Goal: Information Seeking & Learning: Learn about a topic

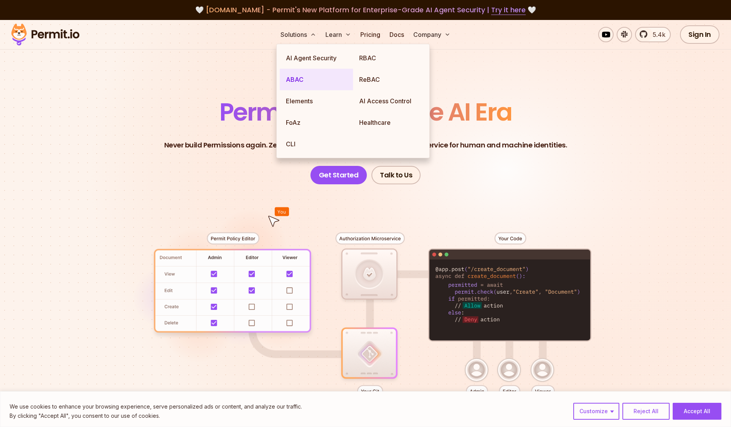
click at [296, 81] on link "ABAC" at bounding box center [316, 79] width 73 height 21
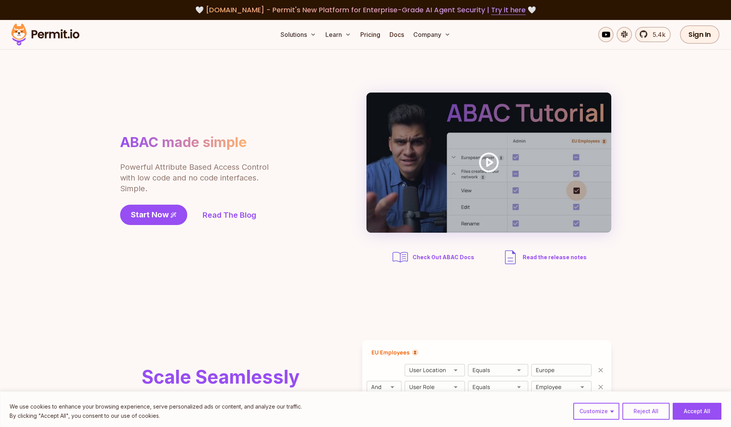
click at [275, 175] on div "ABAC made simple Powerful Attribute Based Access Control with low code and no c…" at bounding box center [216, 179] width 192 height 91
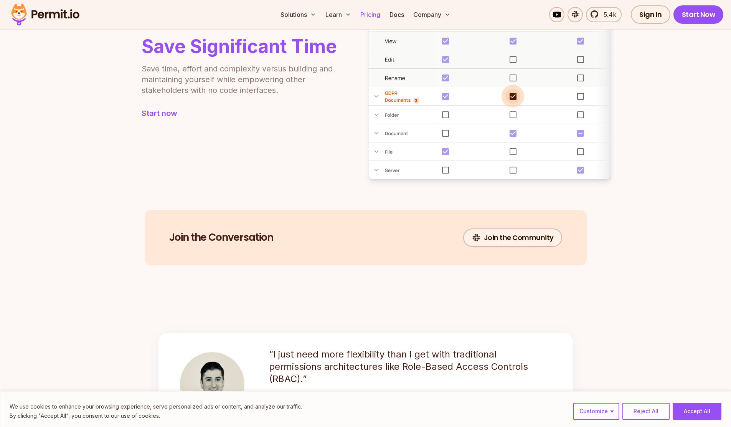
click at [372, 12] on link "Pricing" at bounding box center [370, 14] width 26 height 15
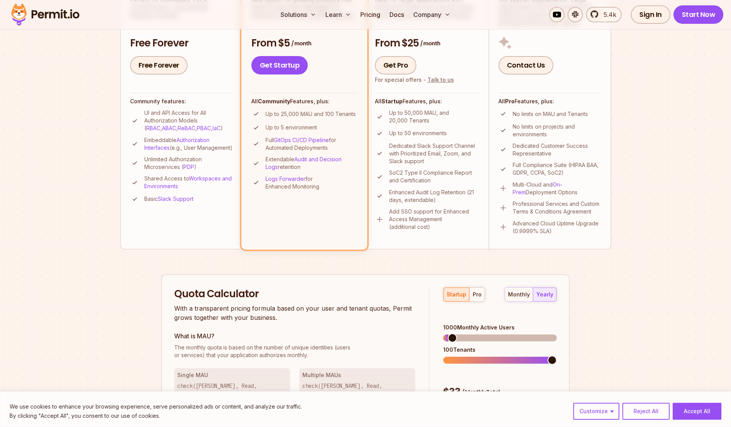
scroll to position [408, 0]
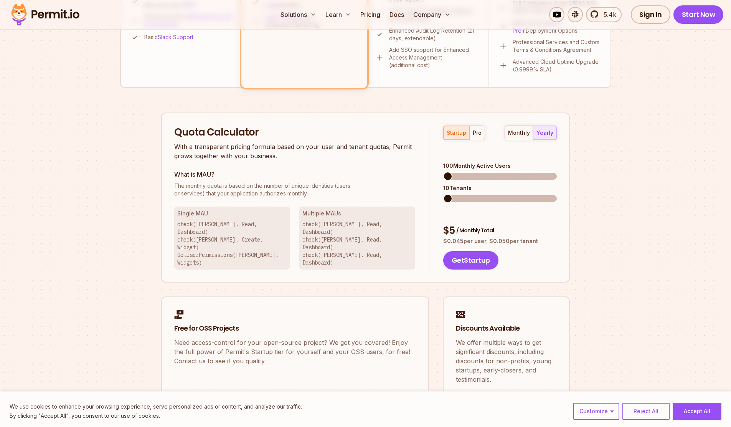
click at [443, 172] on span at bounding box center [447, 176] width 9 height 9
click at [511, 132] on div "monthly" at bounding box center [519, 133] width 22 height 8
click at [554, 130] on button "yearly" at bounding box center [544, 133] width 23 height 14
click at [448, 194] on span at bounding box center [447, 198] width 9 height 9
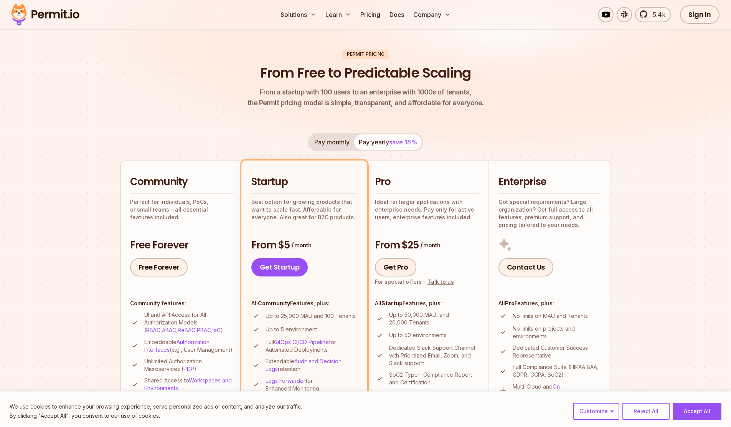
scroll to position [0, 0]
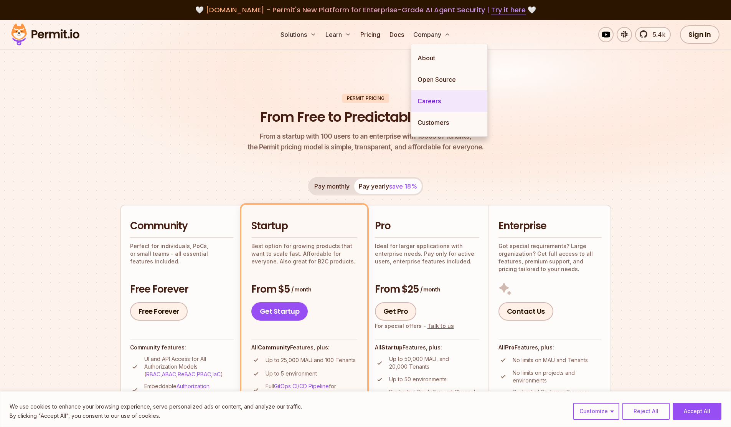
click at [416, 106] on link "Careers" at bounding box center [450, 100] width 76 height 21
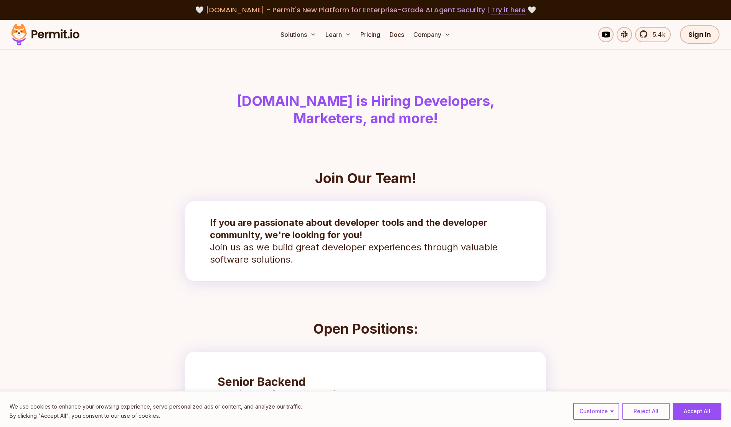
scroll to position [263, 0]
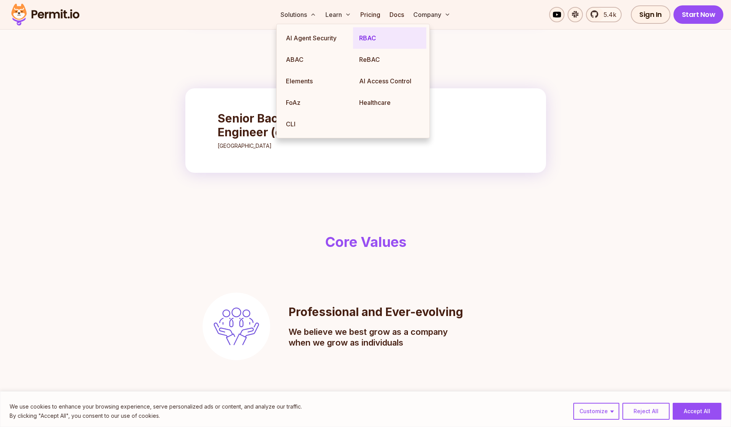
click at [372, 37] on link "RBAC" at bounding box center [389, 37] width 73 height 21
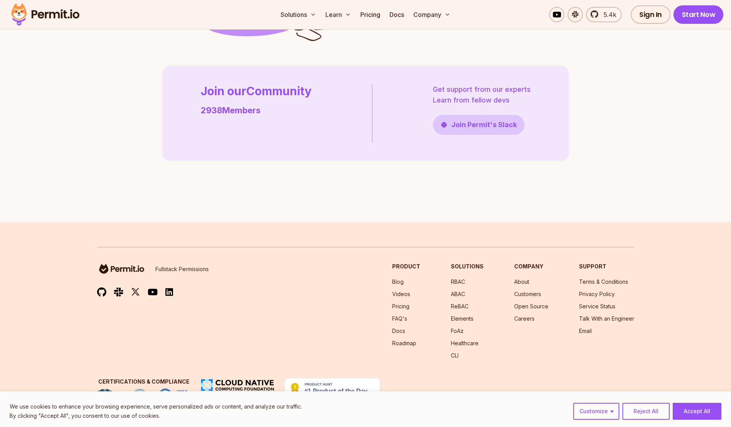
scroll to position [2189, 0]
click at [684, 405] on button "Accept All" at bounding box center [697, 411] width 49 height 17
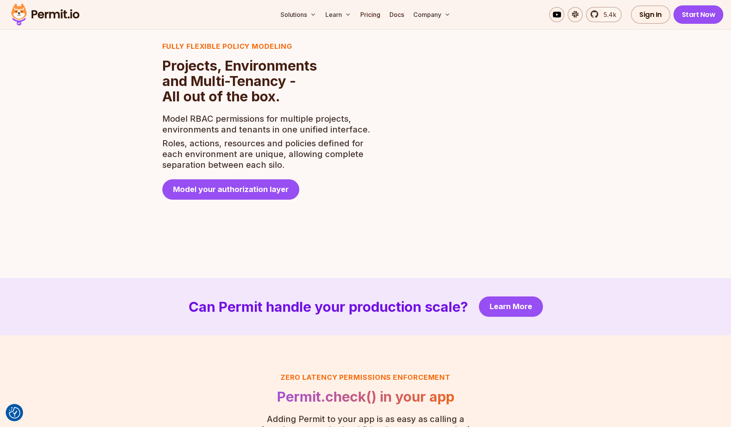
scroll to position [1369, 0]
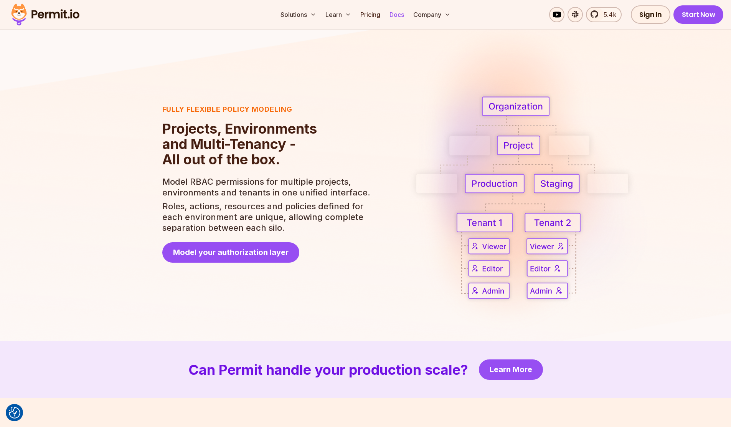
click at [392, 17] on link "Docs" at bounding box center [397, 14] width 21 height 15
click at [599, 13] on link "5.4k" at bounding box center [604, 14] width 36 height 15
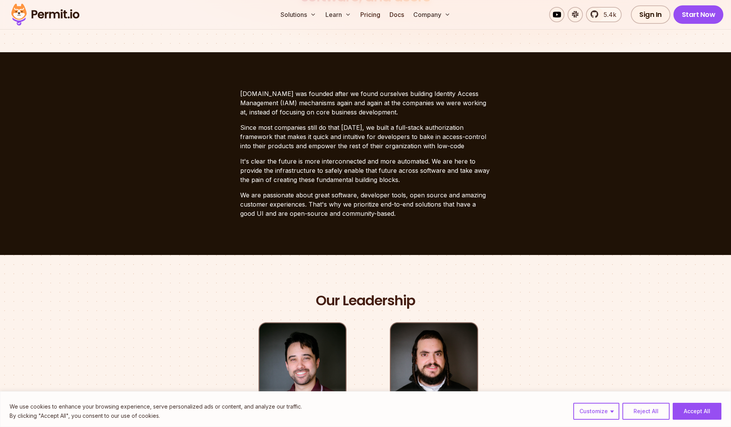
scroll to position [370, 0]
